Goal: Task Accomplishment & Management: Use online tool/utility

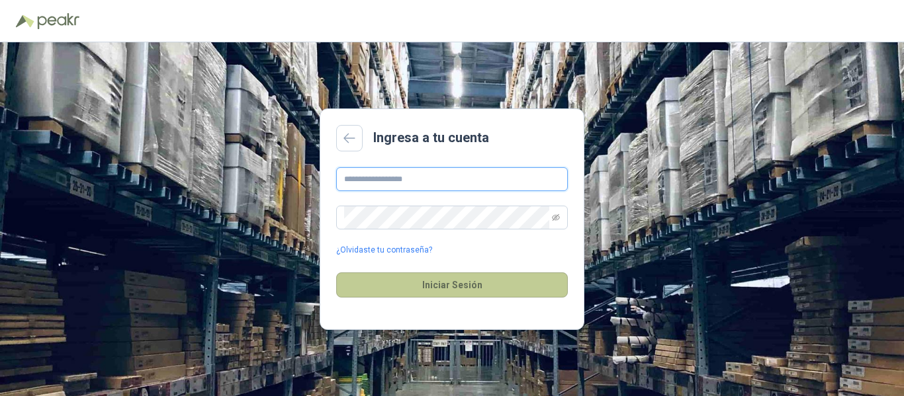
type input "**********"
click at [449, 287] on button "Iniciar Sesión" at bounding box center [452, 285] width 232 height 25
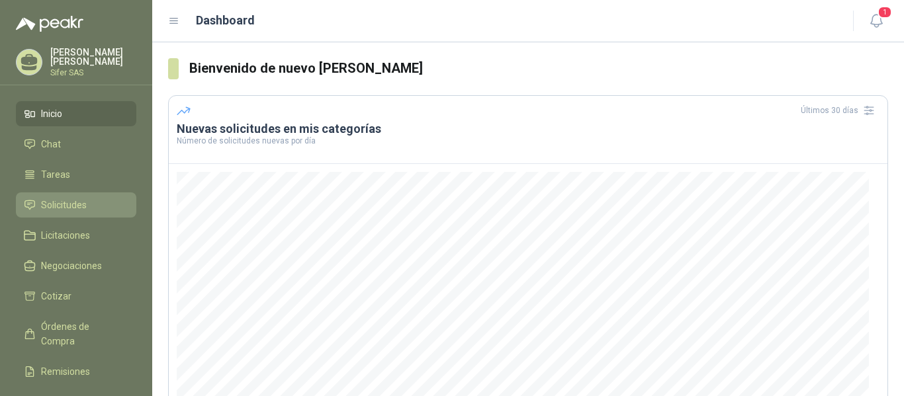
click at [74, 199] on span "Solicitudes" at bounding box center [64, 205] width 46 height 15
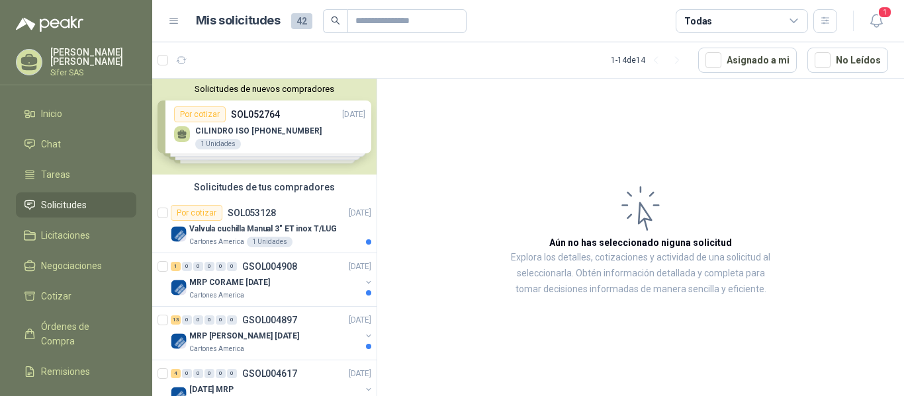
click at [261, 156] on div "Solicitudes de nuevos compradores Por cotizar SOL052764 21/08/25 CILINDRO ISO 1…" at bounding box center [264, 127] width 224 height 96
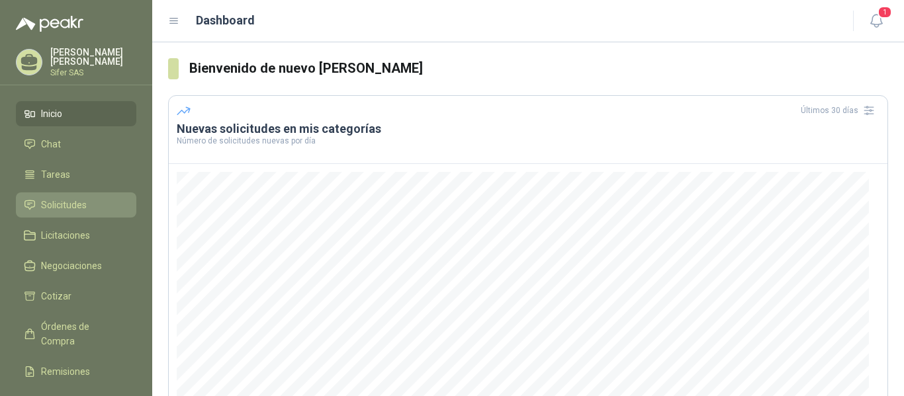
click at [77, 198] on span "Solicitudes" at bounding box center [64, 205] width 46 height 15
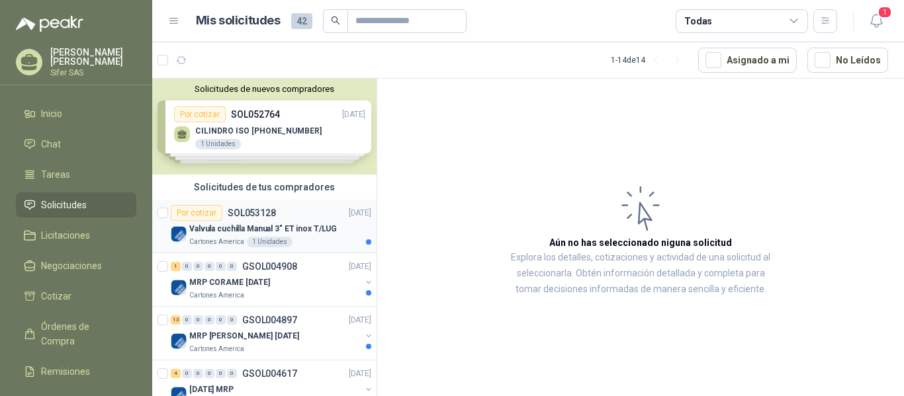
click at [245, 231] on p "Valvula cuchilla Manual 3" ET inox T/LUG" at bounding box center [263, 229] width 148 height 13
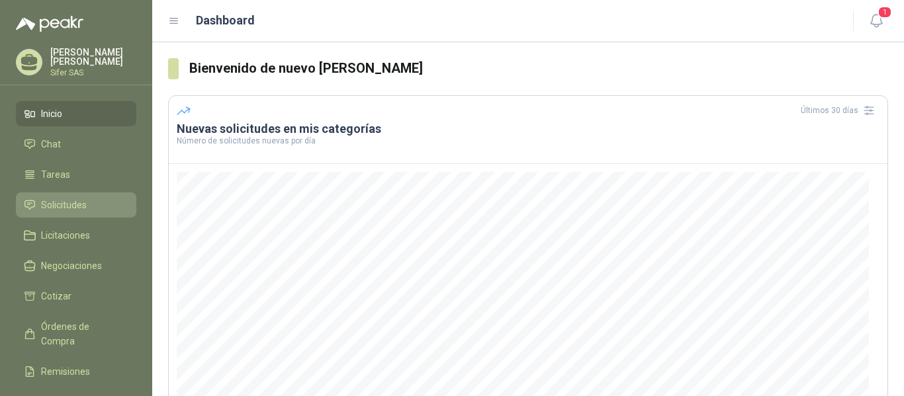
click at [70, 202] on span "Solicitudes" at bounding box center [64, 205] width 46 height 15
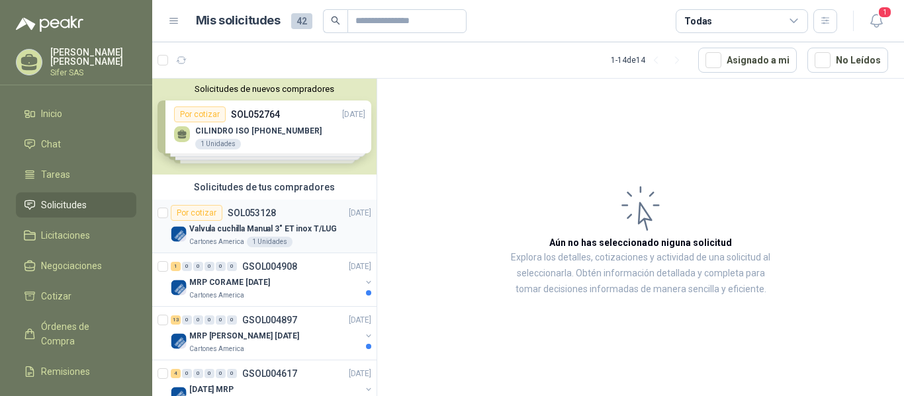
click at [199, 214] on div "Por cotizar" at bounding box center [197, 213] width 52 height 16
